Goal: Task Accomplishment & Management: Use online tool/utility

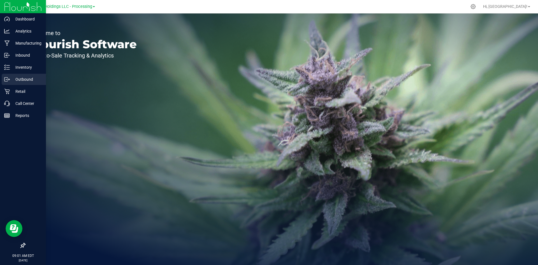
click at [19, 83] on div "Outbound" at bounding box center [24, 79] width 44 height 11
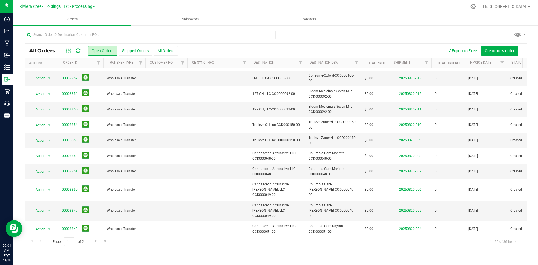
scroll to position [148, 0]
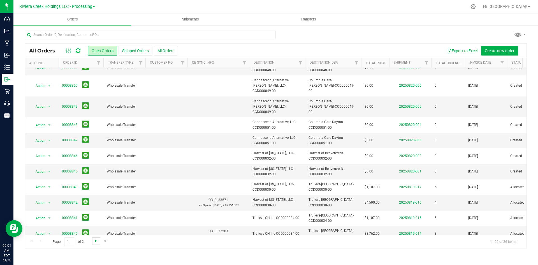
click at [95, 241] on span "Go to the next page" at bounding box center [96, 240] width 4 height 4
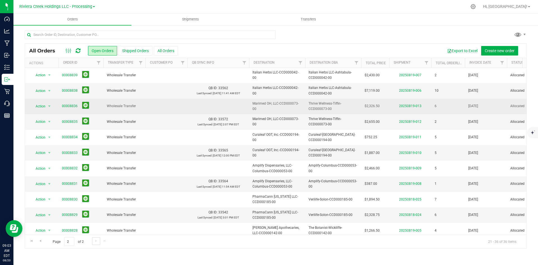
scroll to position [0, 0]
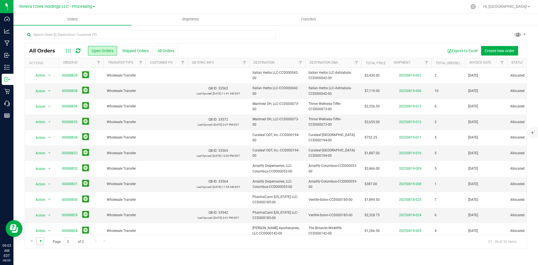
click at [40, 241] on span "Go to the previous page" at bounding box center [40, 240] width 4 height 4
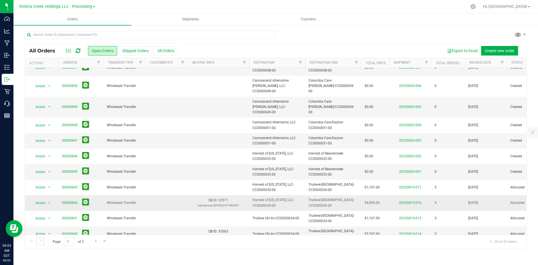
scroll to position [148, 0]
click at [355, 63] on span "Filter" at bounding box center [356, 62] width 4 height 4
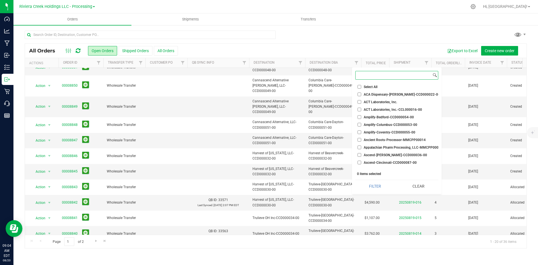
click at [372, 76] on input at bounding box center [393, 75] width 76 height 8
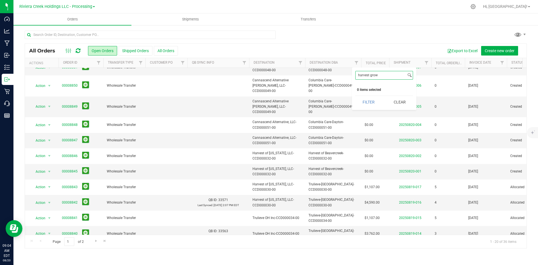
type input "harvest grows"
drag, startPoint x: 394, startPoint y: 75, endPoint x: 348, endPoint y: 72, distance: 45.5
click at [348, 72] on body "Dashboard Analytics Manufacturing Inbound Inventory Outbound Retail Call Center…" at bounding box center [269, 132] width 538 height 265
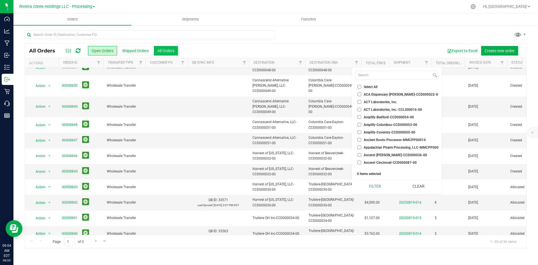
click at [168, 50] on button "All Orders" at bounding box center [166, 51] width 24 height 10
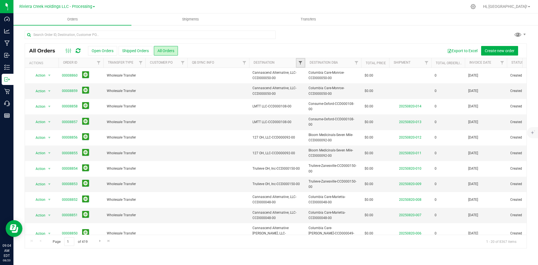
click at [301, 62] on span "Filter" at bounding box center [300, 62] width 4 height 4
type input "harvest gr"
click at [323, 90] on span "Harvest Grows, LLC-CCD000229-00" at bounding box center [335, 88] width 55 height 3
click at [305, 90] on input "Harvest Grows, LLC-CCD000229-00" at bounding box center [303, 89] width 4 height 4
checkbox input "true"
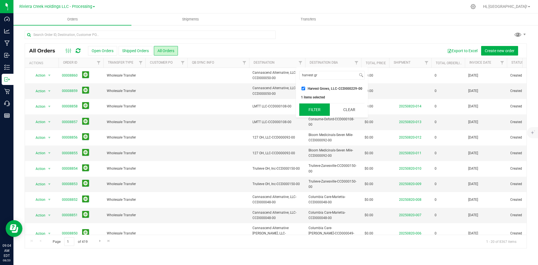
click at [319, 109] on button "Filter" at bounding box center [314, 109] width 31 height 12
